Goal: Complete application form

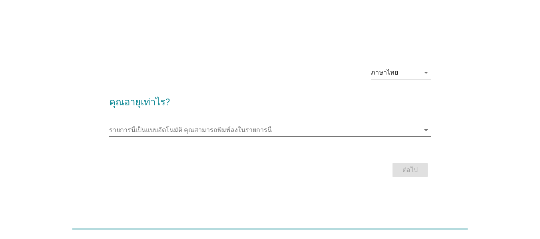
click at [429, 131] on icon "arrow_drop_down" at bounding box center [426, 131] width 10 height 10
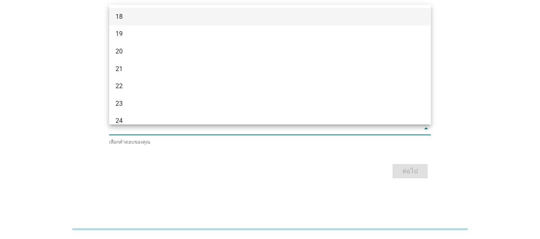
click at [369, 15] on div "18" at bounding box center [257, 17] width 283 height 10
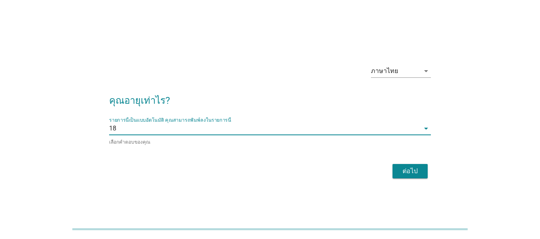
click at [429, 129] on icon "arrow_drop_down" at bounding box center [426, 129] width 10 height 10
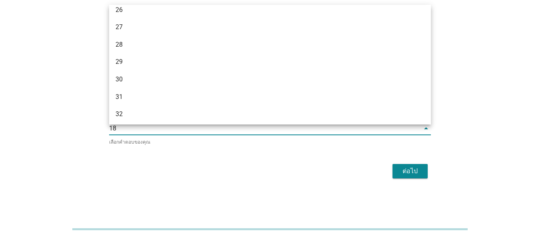
scroll to position [160, 0]
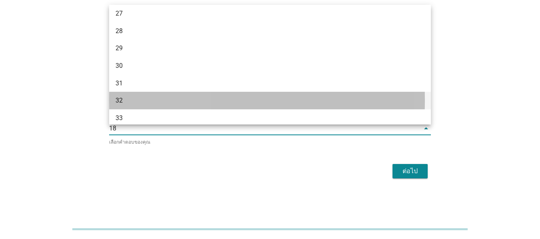
click at [371, 95] on div "32" at bounding box center [270, 101] width 322 height 18
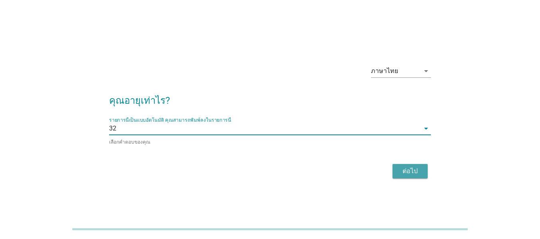
click at [420, 170] on div "ต่อไป" at bounding box center [410, 172] width 22 height 10
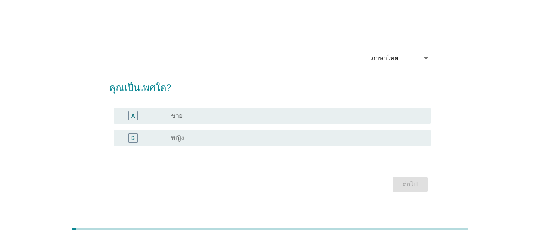
click at [381, 136] on div "radio_button_unchecked หญิง" at bounding box center [294, 138] width 247 height 8
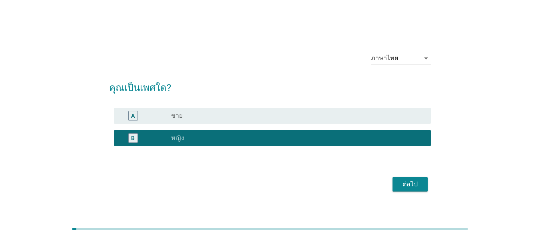
click at [412, 190] on button "ต่อไป" at bounding box center [410, 184] width 35 height 14
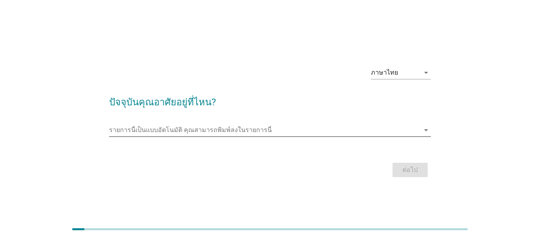
click at [425, 130] on icon "arrow_drop_down" at bounding box center [426, 131] width 10 height 10
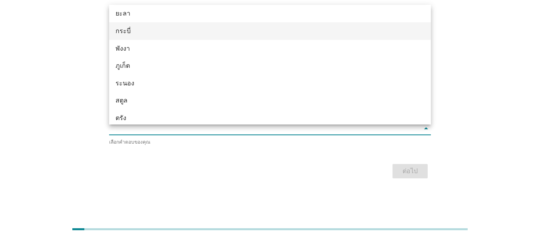
scroll to position [1228, 0]
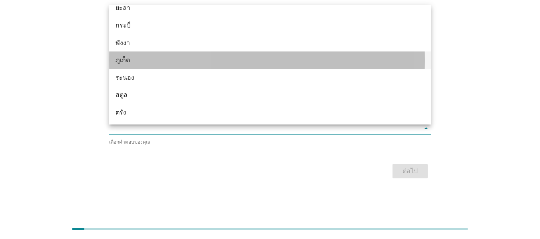
click at [403, 65] on div "ภูเก็ต" at bounding box center [270, 61] width 322 height 18
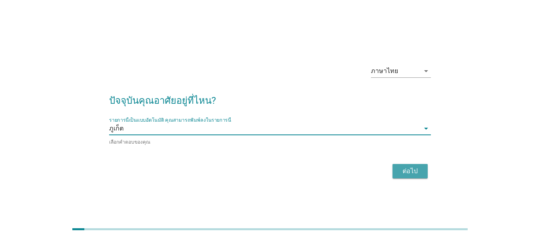
click at [407, 169] on div "ต่อไป" at bounding box center [410, 172] width 22 height 10
